Goal: Find specific page/section: Find specific page/section

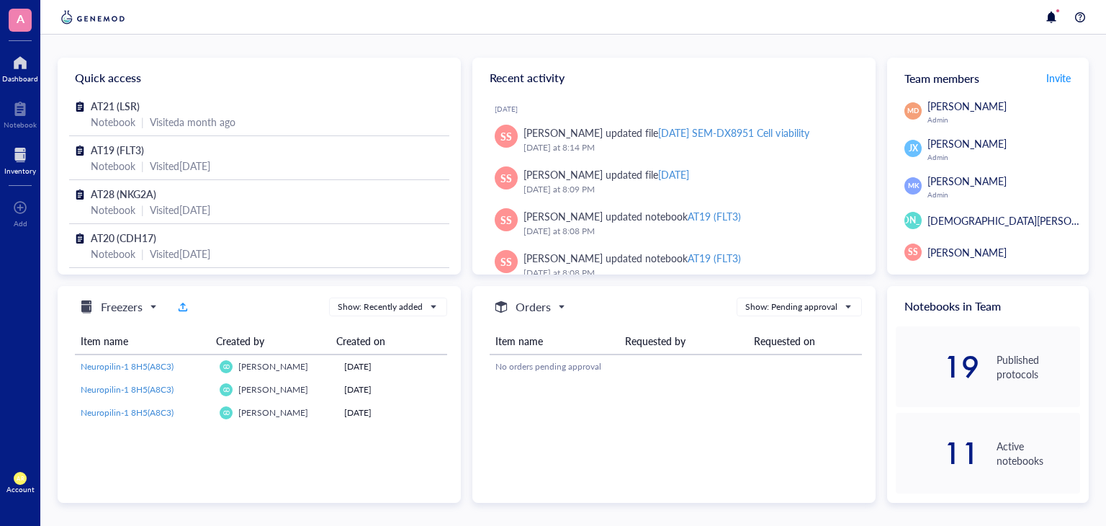
click at [9, 166] on div "Inventory" at bounding box center [20, 170] width 32 height 9
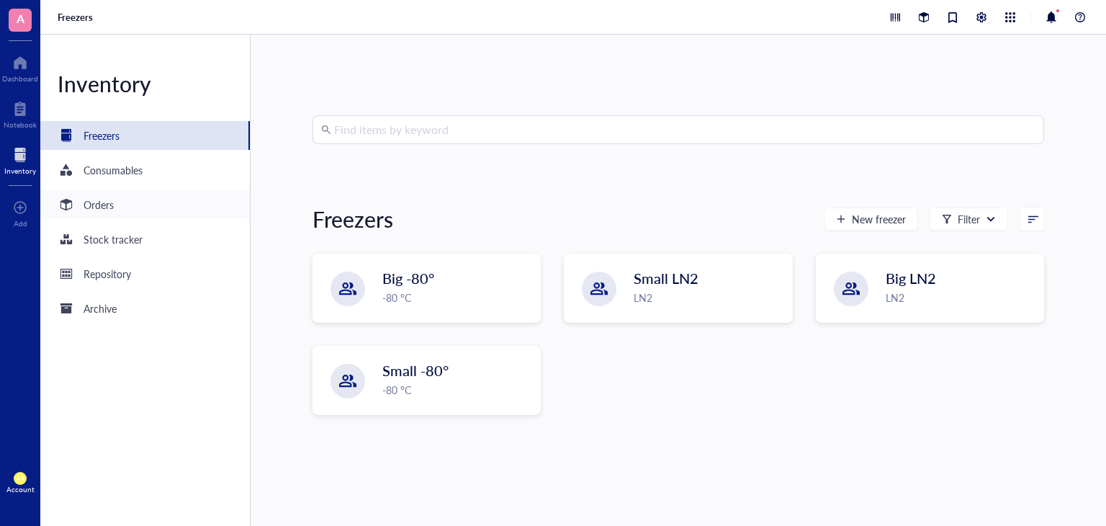
click at [109, 210] on div "Orders" at bounding box center [99, 205] width 30 height 16
